Goal: Task Accomplishment & Management: Use online tool/utility

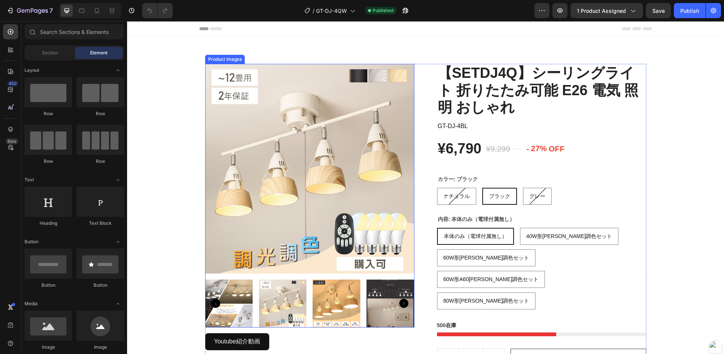
click at [367, 160] on img at bounding box center [309, 168] width 209 height 209
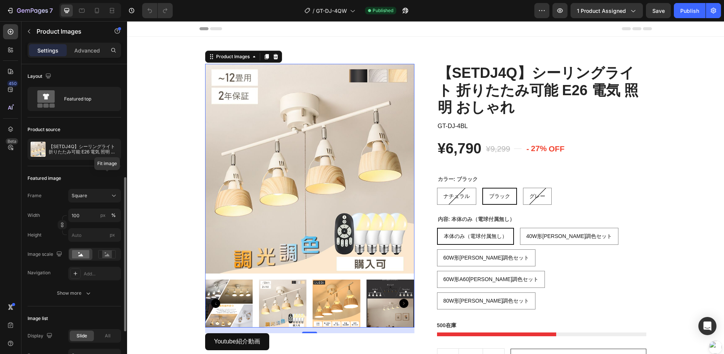
scroll to position [75, 0]
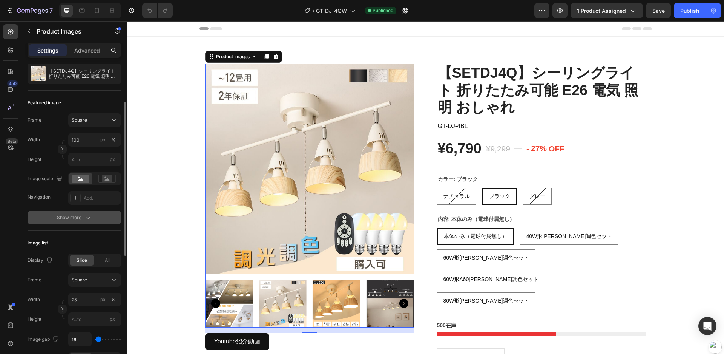
click at [88, 215] on icon "button" at bounding box center [89, 218] width 8 height 8
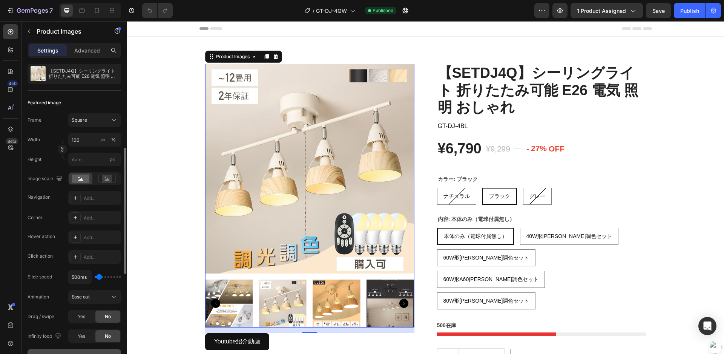
scroll to position [151, 0]
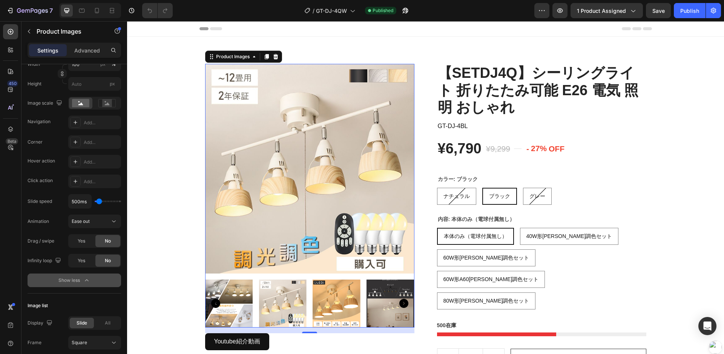
click at [78, 284] on div "Show less" at bounding box center [74, 280] width 32 height 8
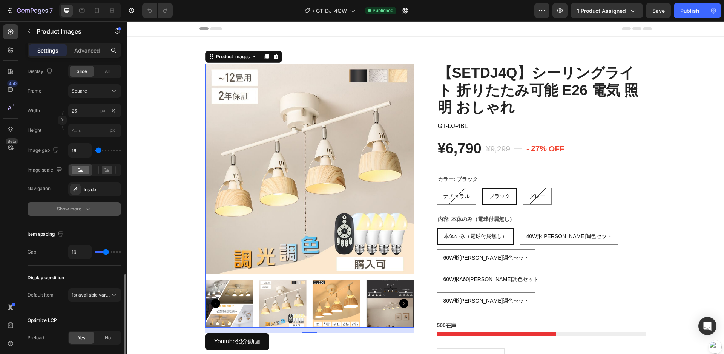
scroll to position [317, 0]
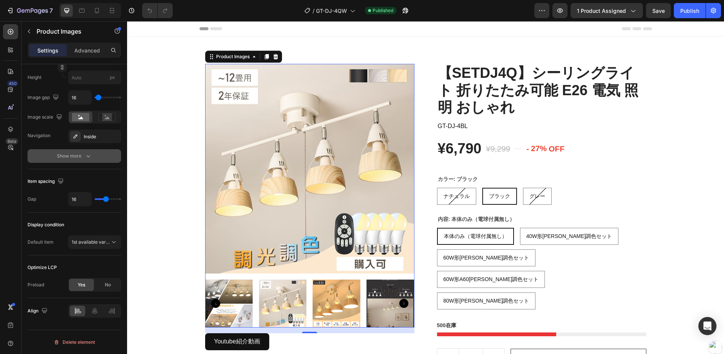
click at [74, 156] on div "Show more" at bounding box center [74, 156] width 35 height 8
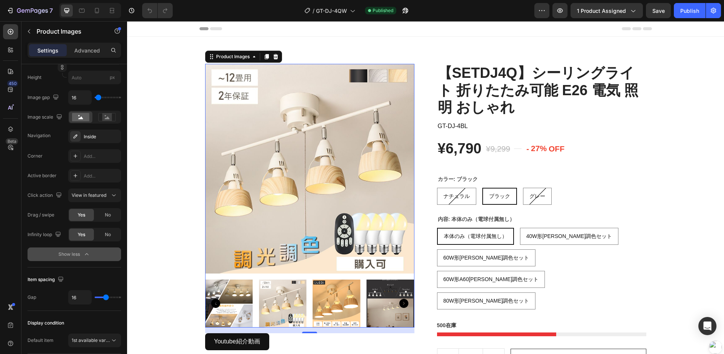
click at [75, 255] on div "Show less" at bounding box center [74, 254] width 32 height 8
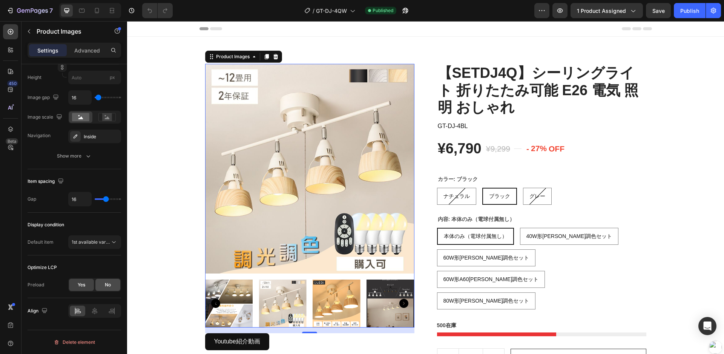
click at [103, 287] on div "No" at bounding box center [107, 284] width 25 height 12
click at [86, 286] on div "Yes" at bounding box center [81, 284] width 25 height 12
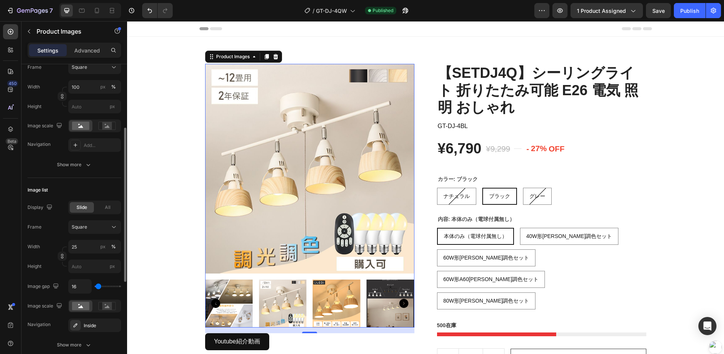
scroll to position [0, 0]
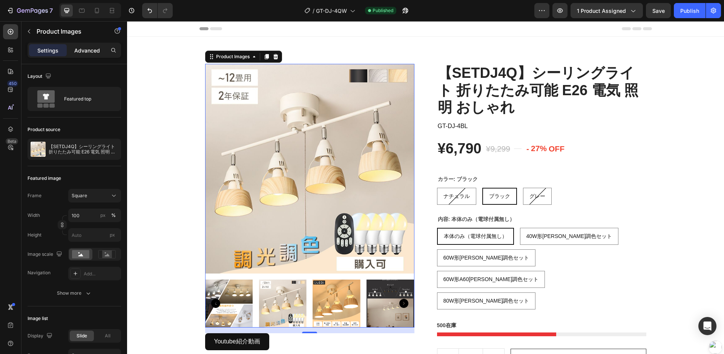
click at [86, 45] on div "Advanced" at bounding box center [87, 50] width 38 height 12
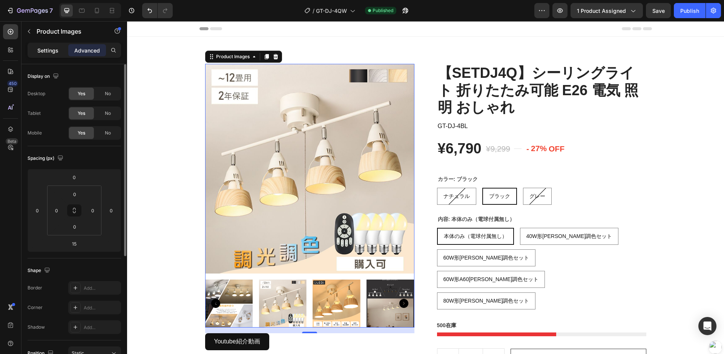
click at [47, 49] on p "Settings" at bounding box center [47, 50] width 21 height 8
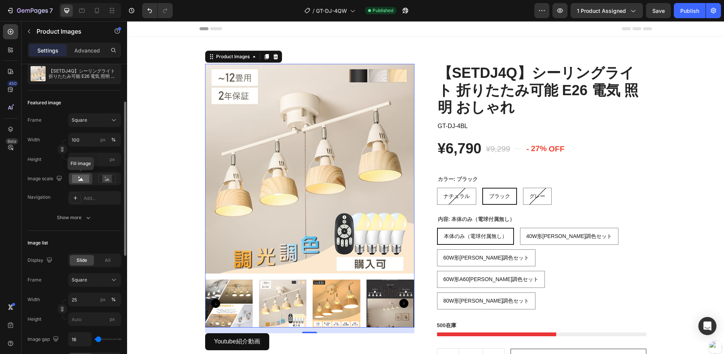
scroll to position [113, 0]
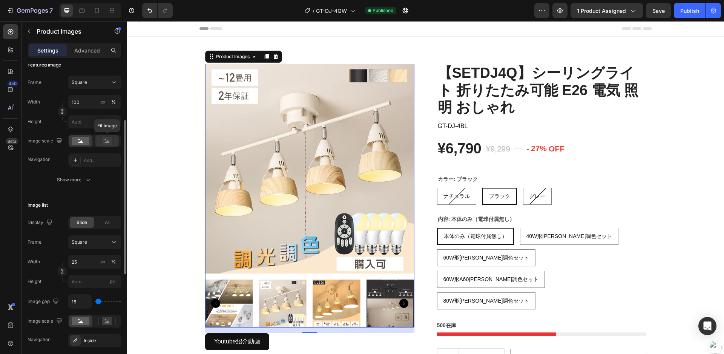
click at [108, 139] on rect at bounding box center [107, 141] width 10 height 8
click at [79, 141] on rect at bounding box center [80, 141] width 17 height 8
click at [85, 161] on div "Add..." at bounding box center [101, 160] width 35 height 7
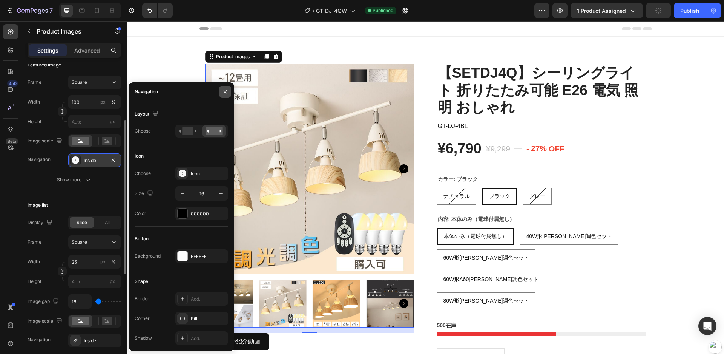
click at [228, 94] on button "button" at bounding box center [225, 92] width 12 height 12
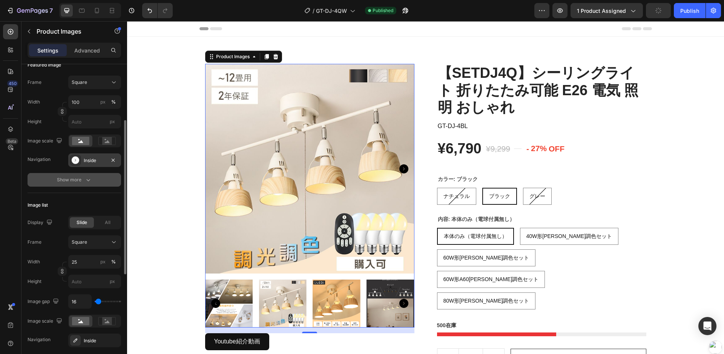
click at [80, 181] on div "Show more" at bounding box center [74, 180] width 35 height 8
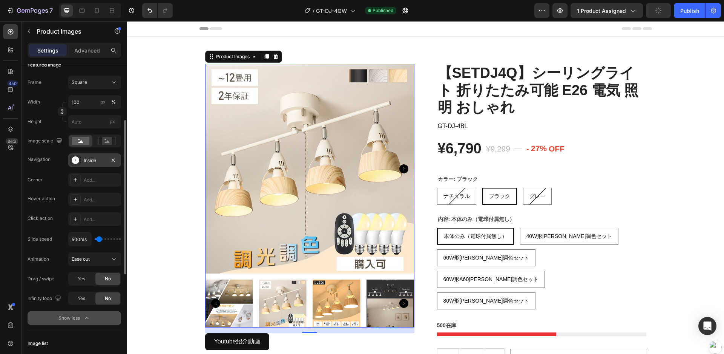
click at [65, 317] on div "Show less" at bounding box center [74, 318] width 32 height 8
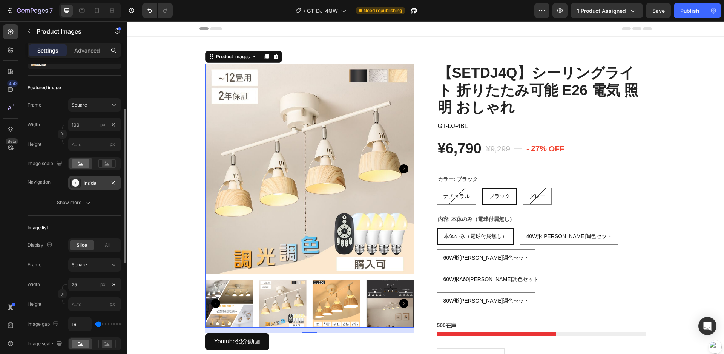
scroll to position [0, 0]
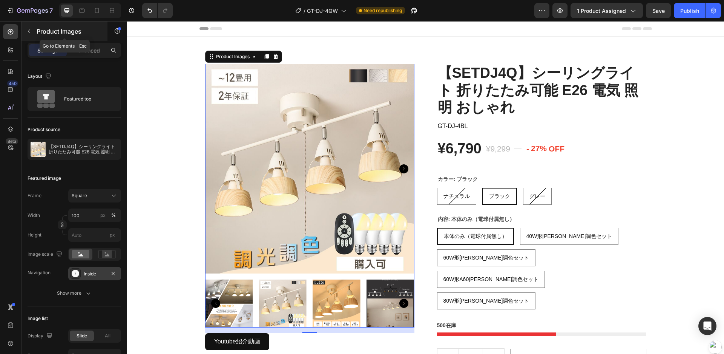
click at [31, 30] on icon "button" at bounding box center [29, 31] width 6 height 6
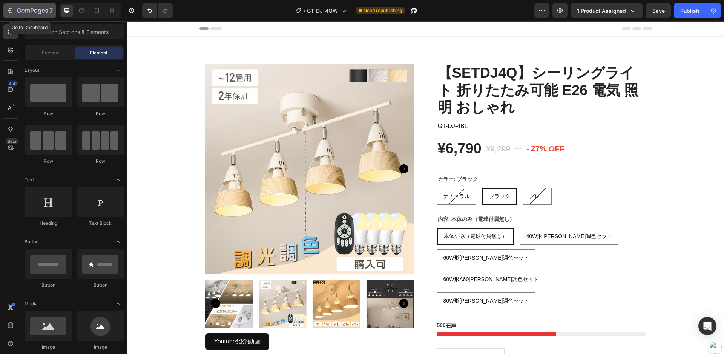
click at [20, 9] on icon "button" at bounding box center [19, 10] width 4 height 5
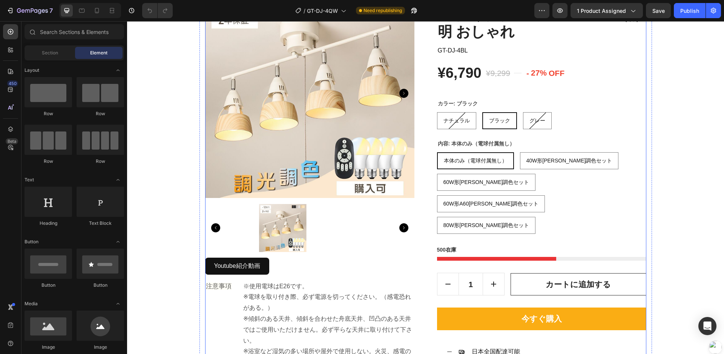
scroll to position [189, 0]
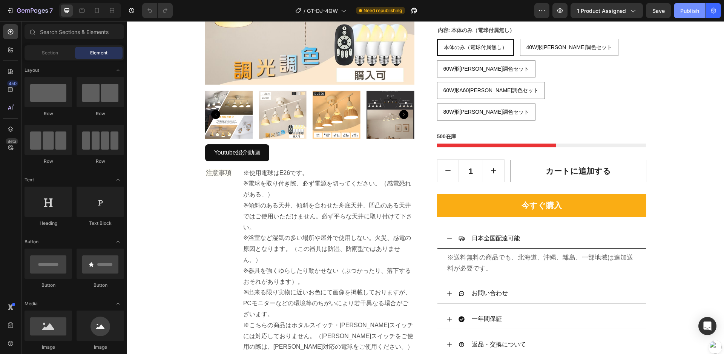
click at [687, 12] on div "Publish" at bounding box center [690, 11] width 19 height 8
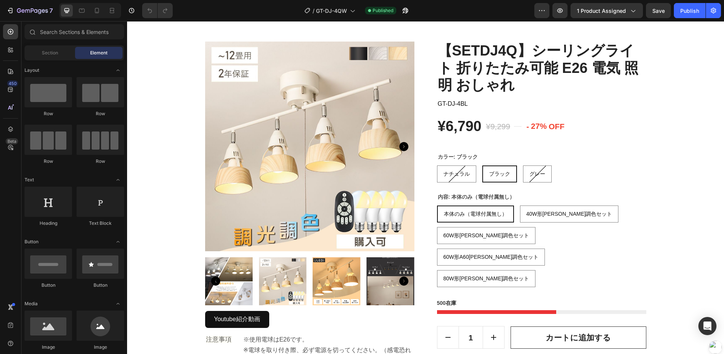
scroll to position [0, 0]
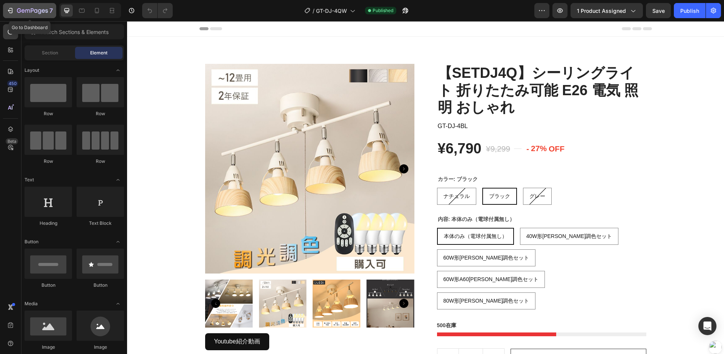
click at [26, 11] on icon "button" at bounding box center [32, 11] width 31 height 6
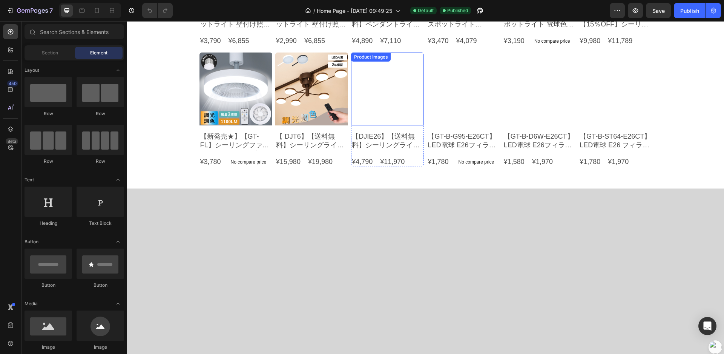
scroll to position [151, 0]
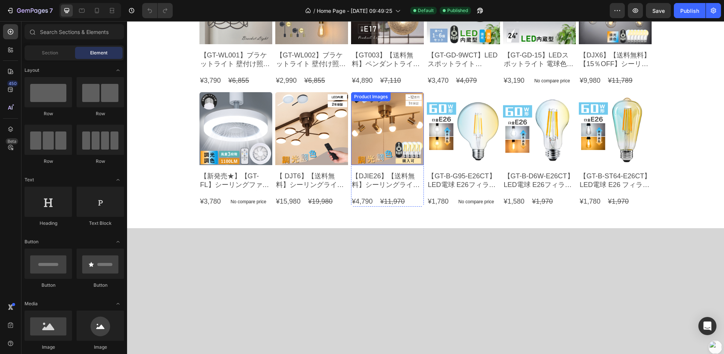
click at [392, 165] on img at bounding box center [387, 128] width 73 height 73
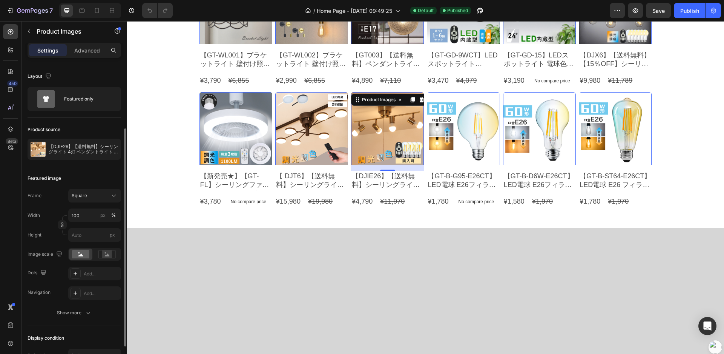
scroll to position [38, 0]
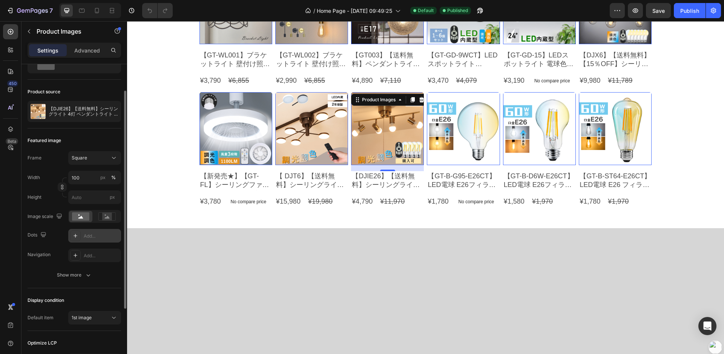
click at [83, 235] on div "Add..." at bounding box center [94, 236] width 53 height 14
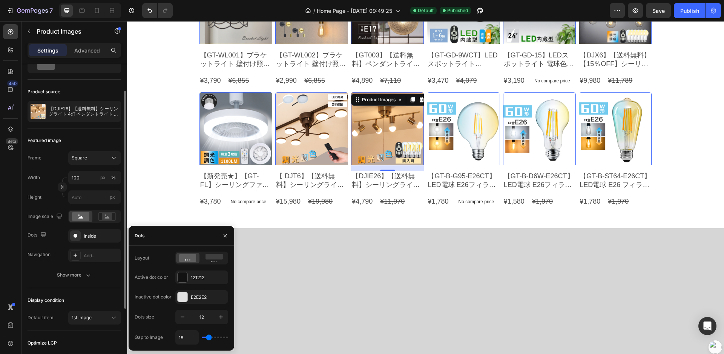
drag, startPoint x: 37, startPoint y: 234, endPoint x: 30, endPoint y: 234, distance: 7.2
click at [30, 234] on div "Dots" at bounding box center [38, 235] width 20 height 10
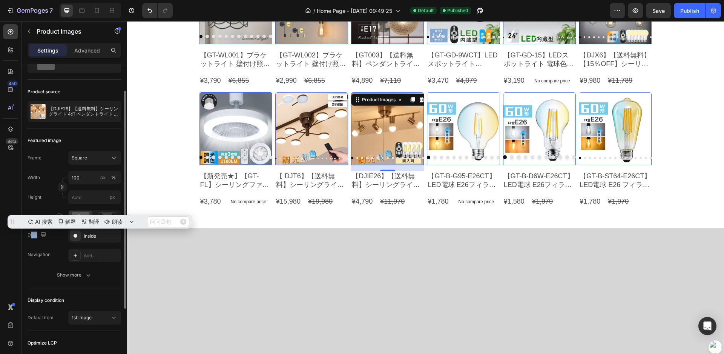
scroll to position [0, 0]
click at [91, 233] on div "Inside" at bounding box center [95, 235] width 22 height 7
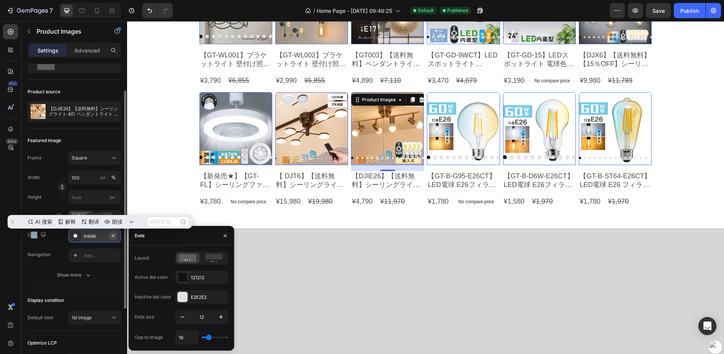
click at [111, 236] on icon "button" at bounding box center [113, 235] width 6 height 6
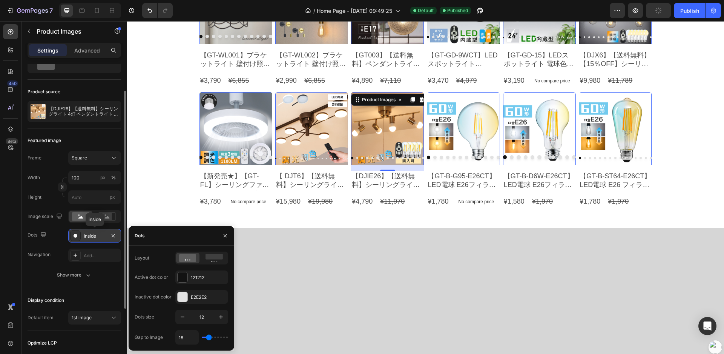
click at [115, 234] on icon "button" at bounding box center [113, 235] width 6 height 6
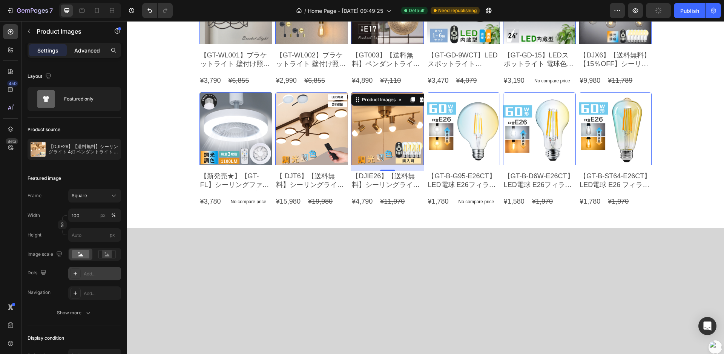
click at [89, 48] on p "Advanced" at bounding box center [87, 50] width 26 height 8
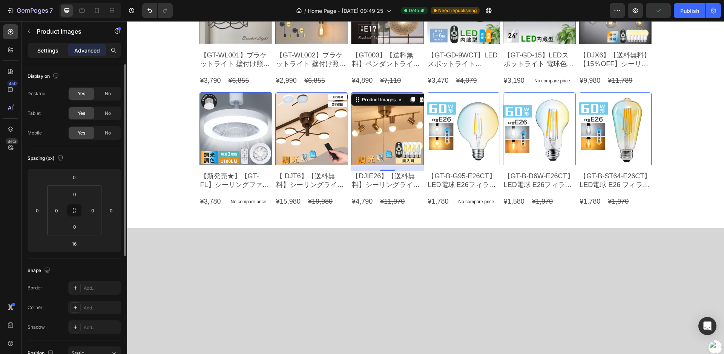
click at [47, 54] on p "Settings" at bounding box center [47, 50] width 21 height 8
